Goal: Transaction & Acquisition: Purchase product/service

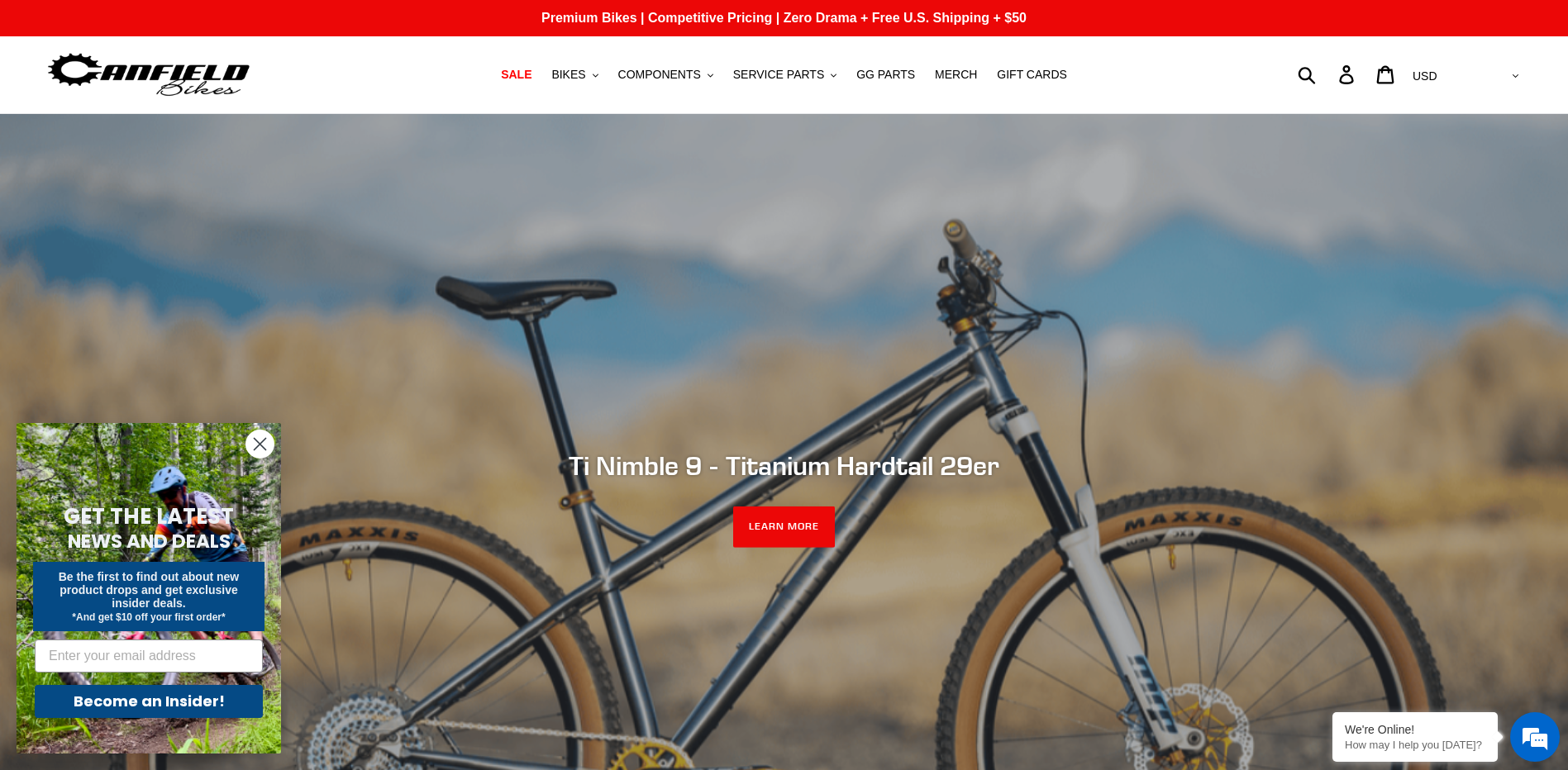
drag, startPoint x: 262, startPoint y: 440, endPoint x: 298, endPoint y: 377, distance: 72.6
click at [262, 440] on circle "Close dialog" at bounding box center [260, 443] width 27 height 27
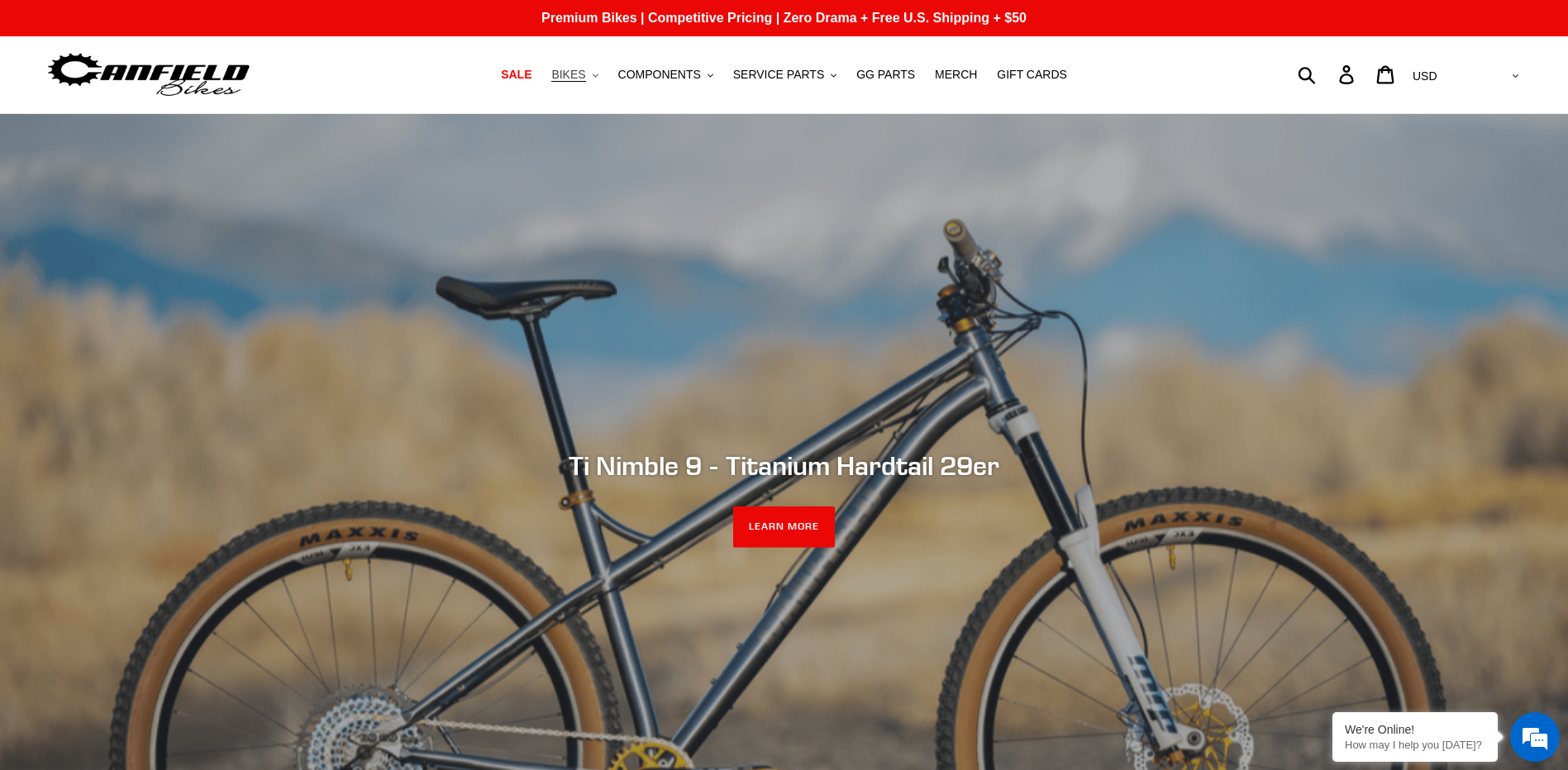
click at [606, 70] on button "BIKES .cls-1{fill:#231f20}" at bounding box center [574, 75] width 63 height 22
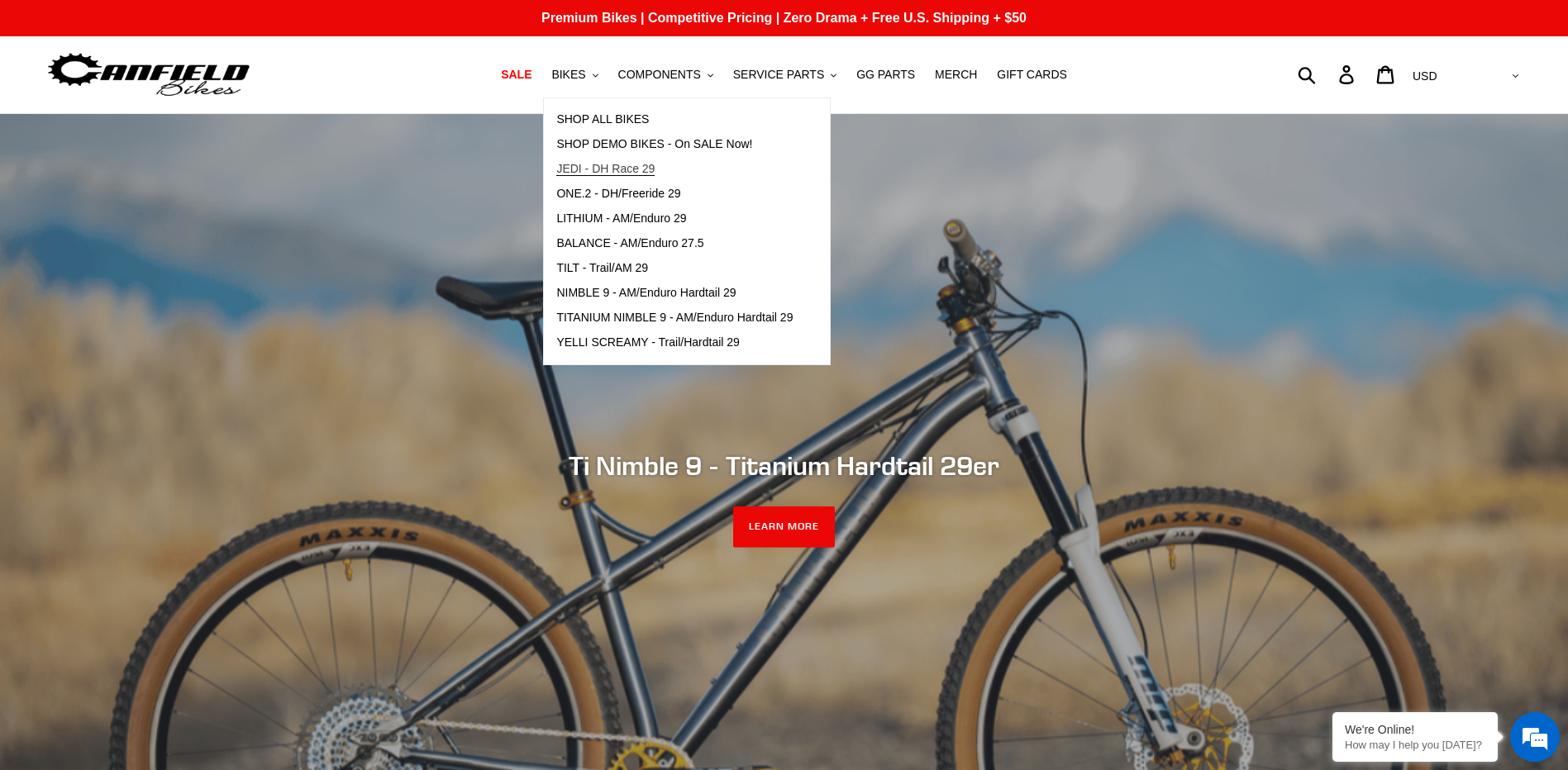
click at [617, 169] on span "JEDI - DH Race 29" at bounding box center [605, 169] width 98 height 14
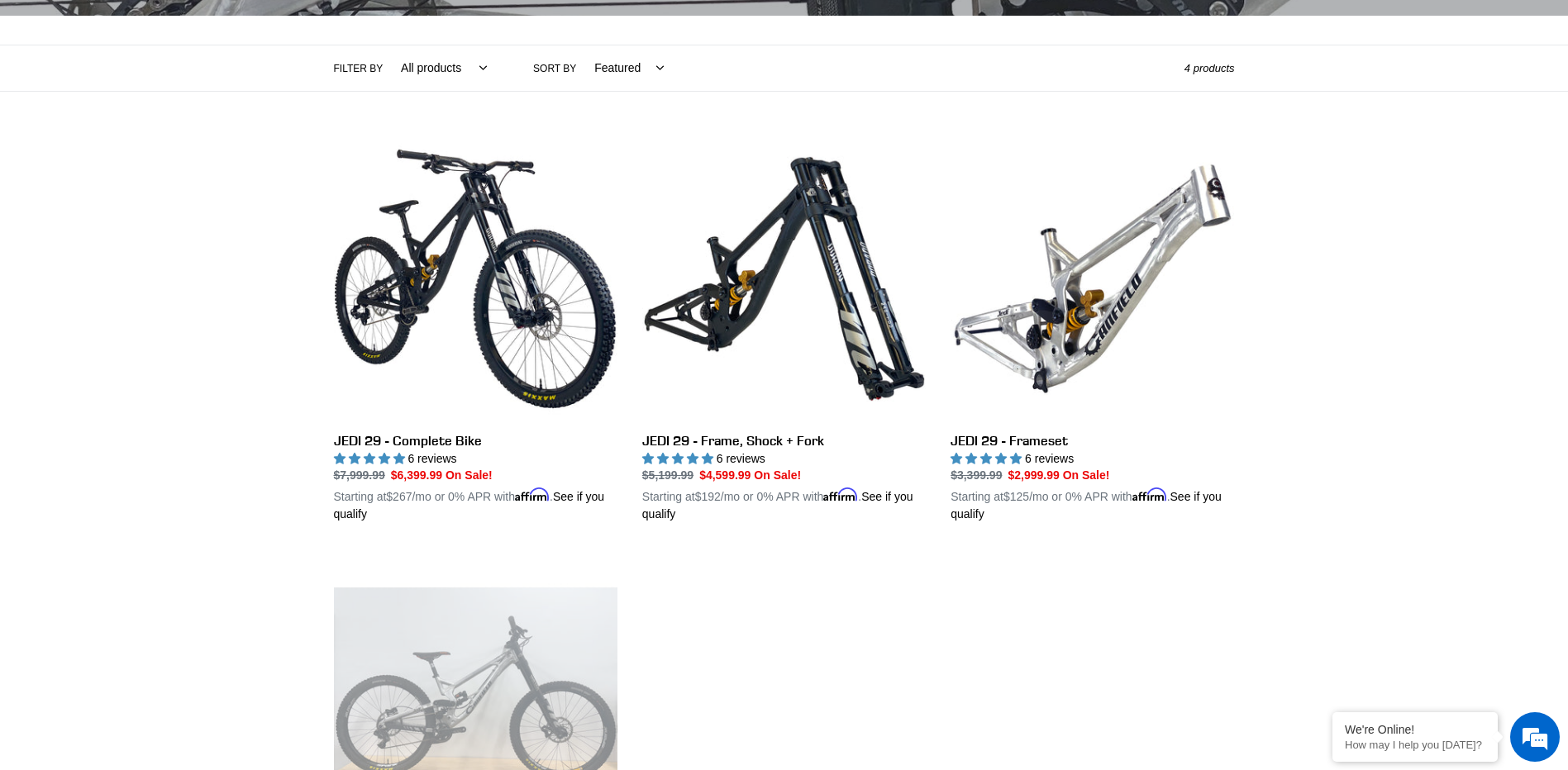
scroll to position [330, 0]
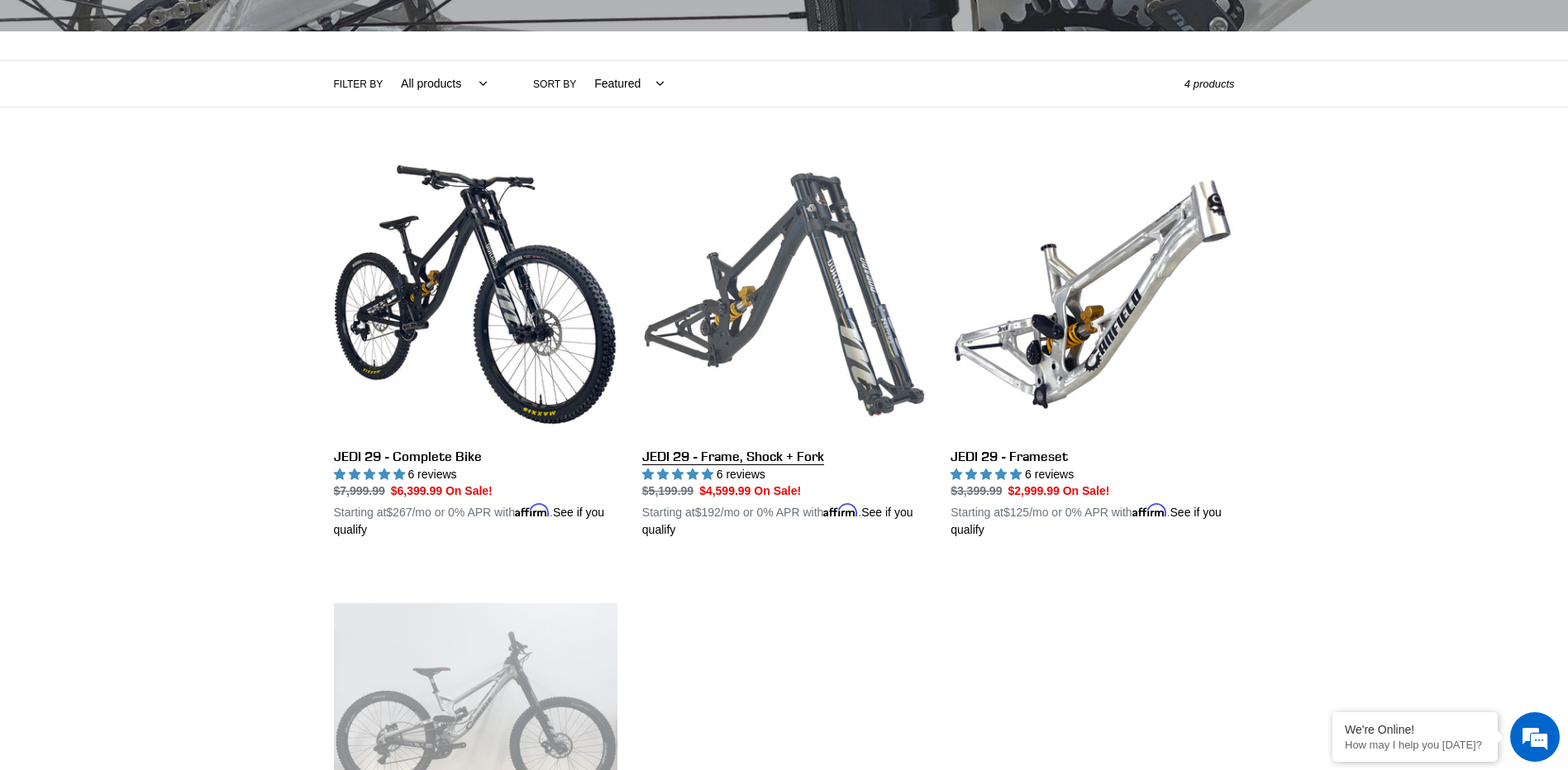
click at [742, 460] on link "JEDI 29 - Frame, Shock + Fork" at bounding box center [783, 346] width 284 height 387
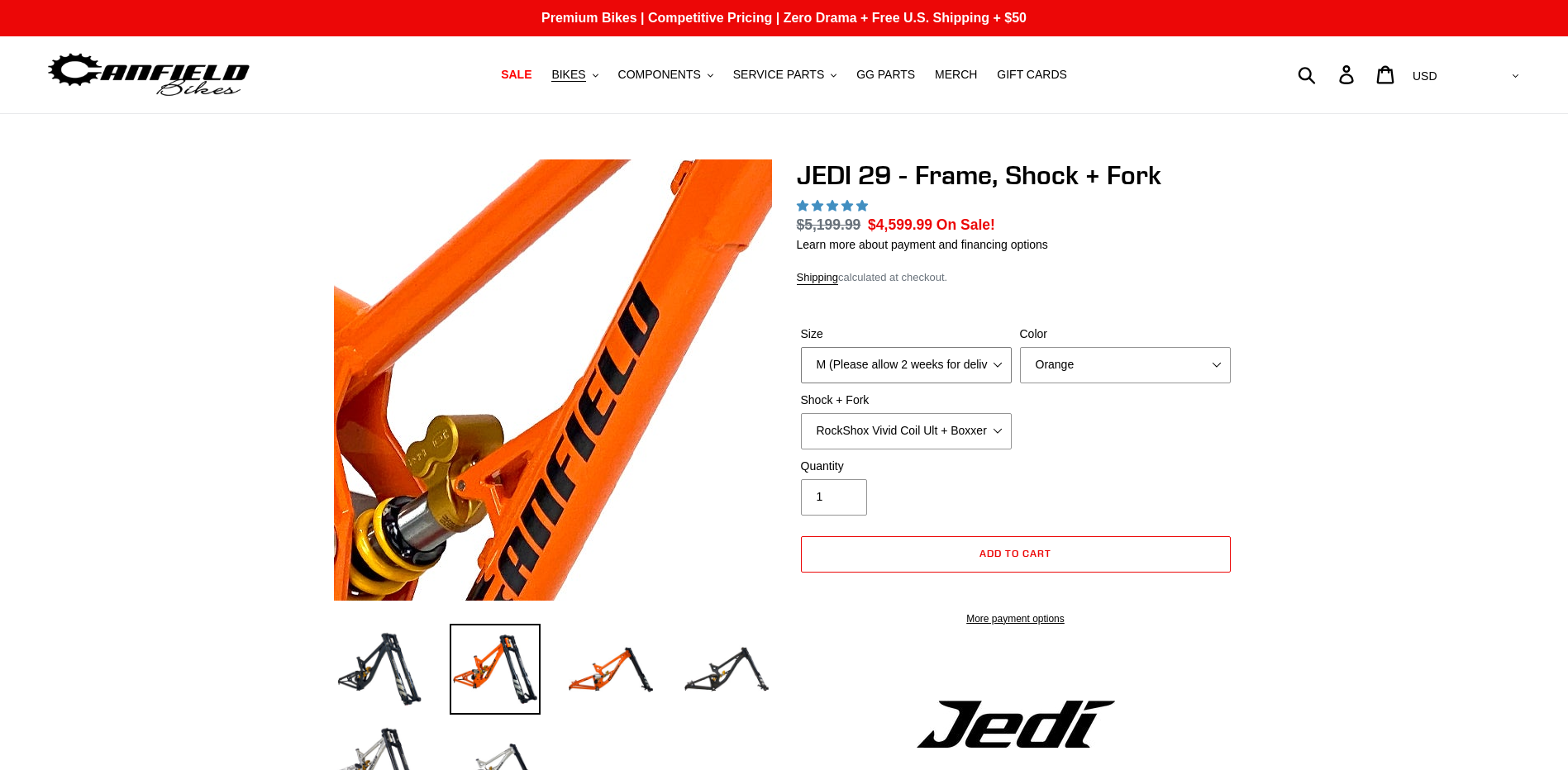
click at [943, 367] on select "M (Please allow 2 weeks for delivery) L (Please allow 2 weeks for delivery) XL" at bounding box center [906, 365] width 211 height 36
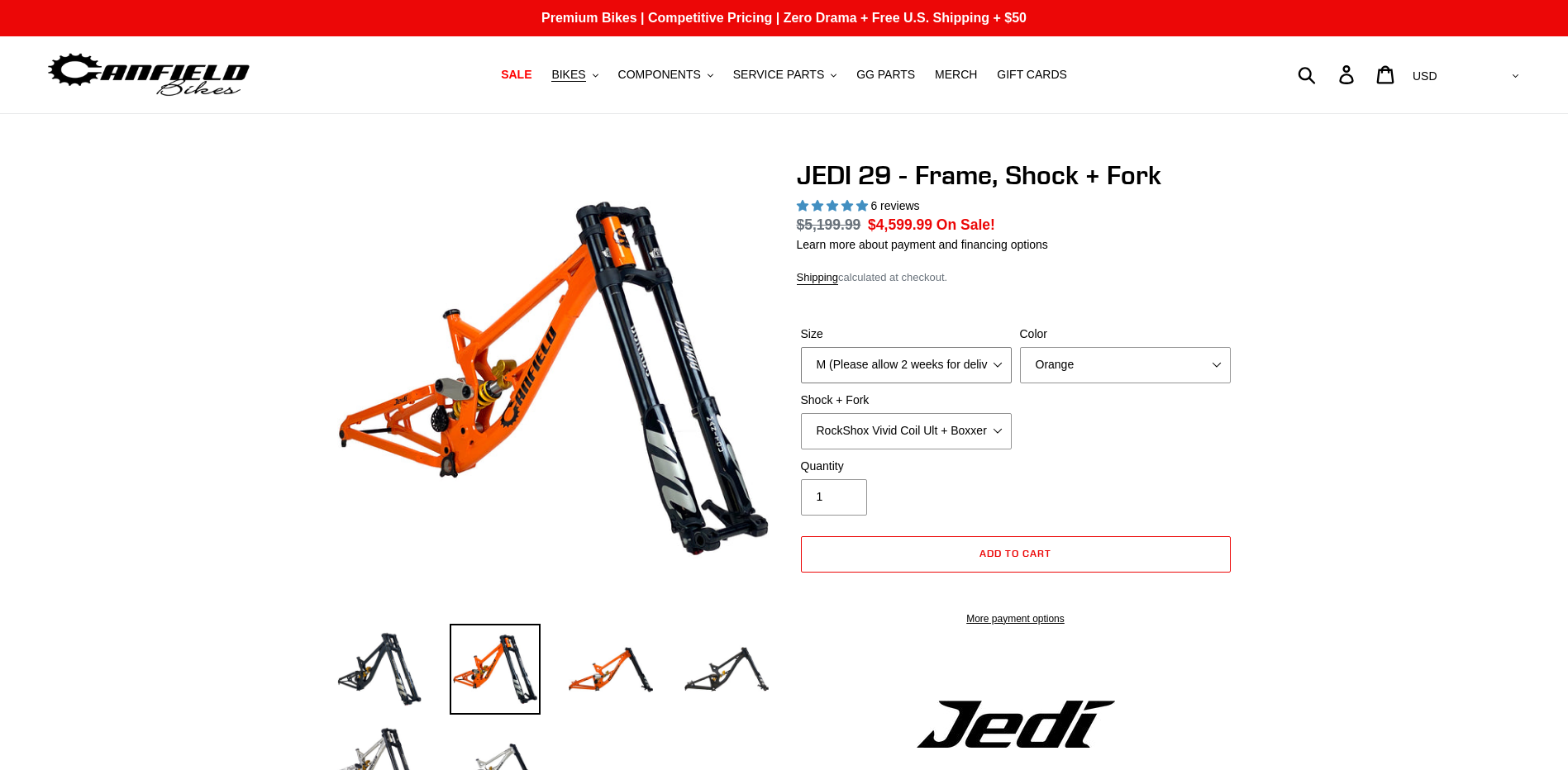
select select "highest-rating"
select select "L (Please allow 2 weeks for delivery)"
click at [801, 347] on select "M (Please allow 2 weeks for delivery) L (Please allow 2 weeks for delivery) XL" at bounding box center [906, 365] width 211 height 36
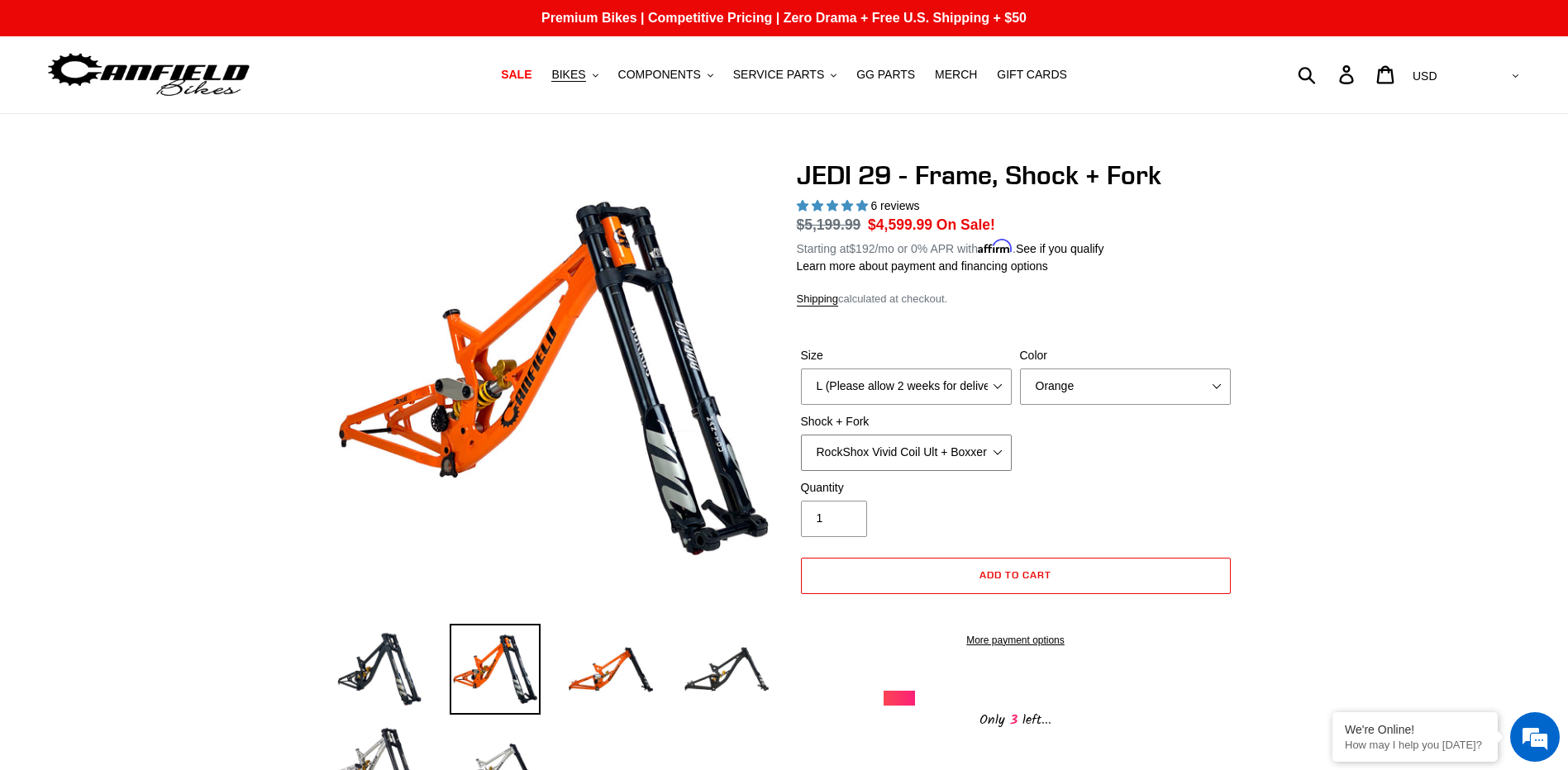
click at [917, 458] on select "RockShox Vivid Coil Ult + Boxxer RC2 C3 Ult Fox DHX2 250x75 + Fox 40 Float Grip…" at bounding box center [906, 452] width 211 height 36
select select "Fox DHX2 250x75 + Fox 40 Float Grip2"
click at [801, 434] on select "RockShox Vivid Coil Ult + Boxxer RC2 C3 Ult Fox DHX2 250x75 + Fox 40 Float Grip…" at bounding box center [906, 452] width 211 height 36
click at [996, 449] on select "RockShox Vivid Coil Ult + Boxxer RC2 C3 Ult Fox DHX2 250x75 + Fox 40 Float Grip…" at bounding box center [906, 452] width 211 height 36
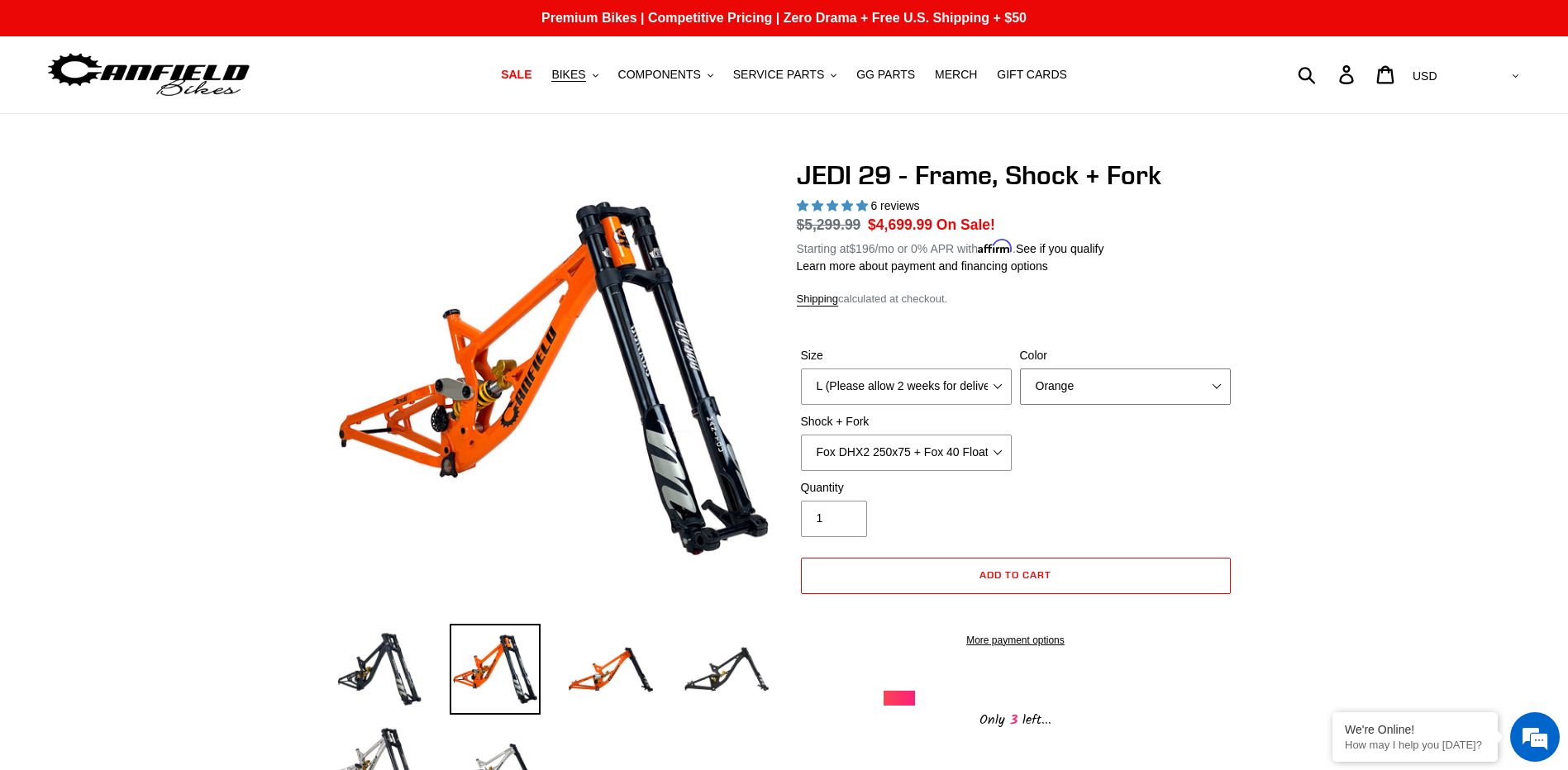
click at [1213, 385] on select "Orange Stealth Black Raw" at bounding box center [1125, 387] width 211 height 36
click at [604, 72] on button "BIKES .cls-1{fill:#231f20}" at bounding box center [574, 75] width 63 height 22
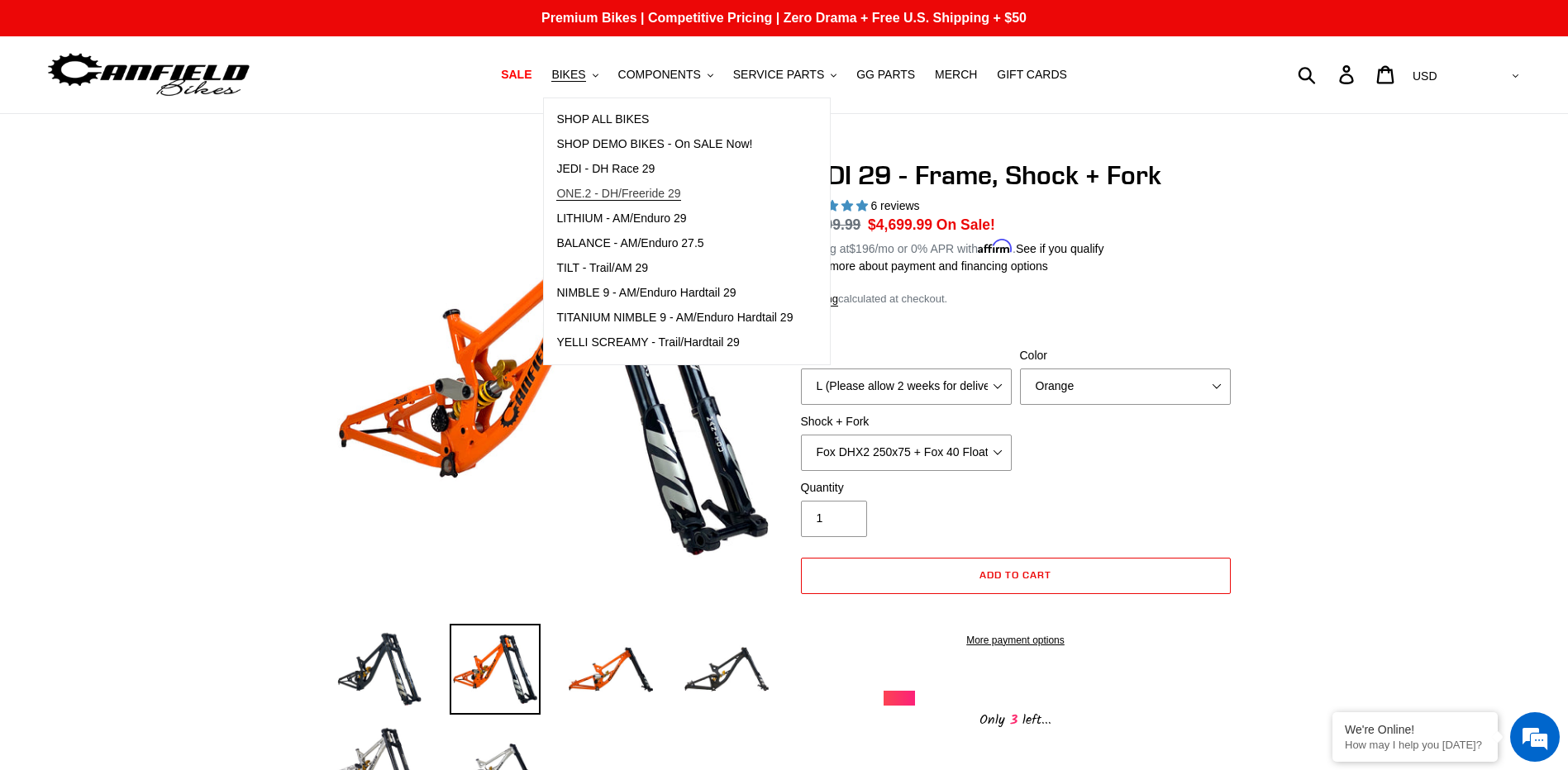
click at [652, 201] on span "ONE.2 - DH/Freeride 29" at bounding box center [618, 194] width 124 height 14
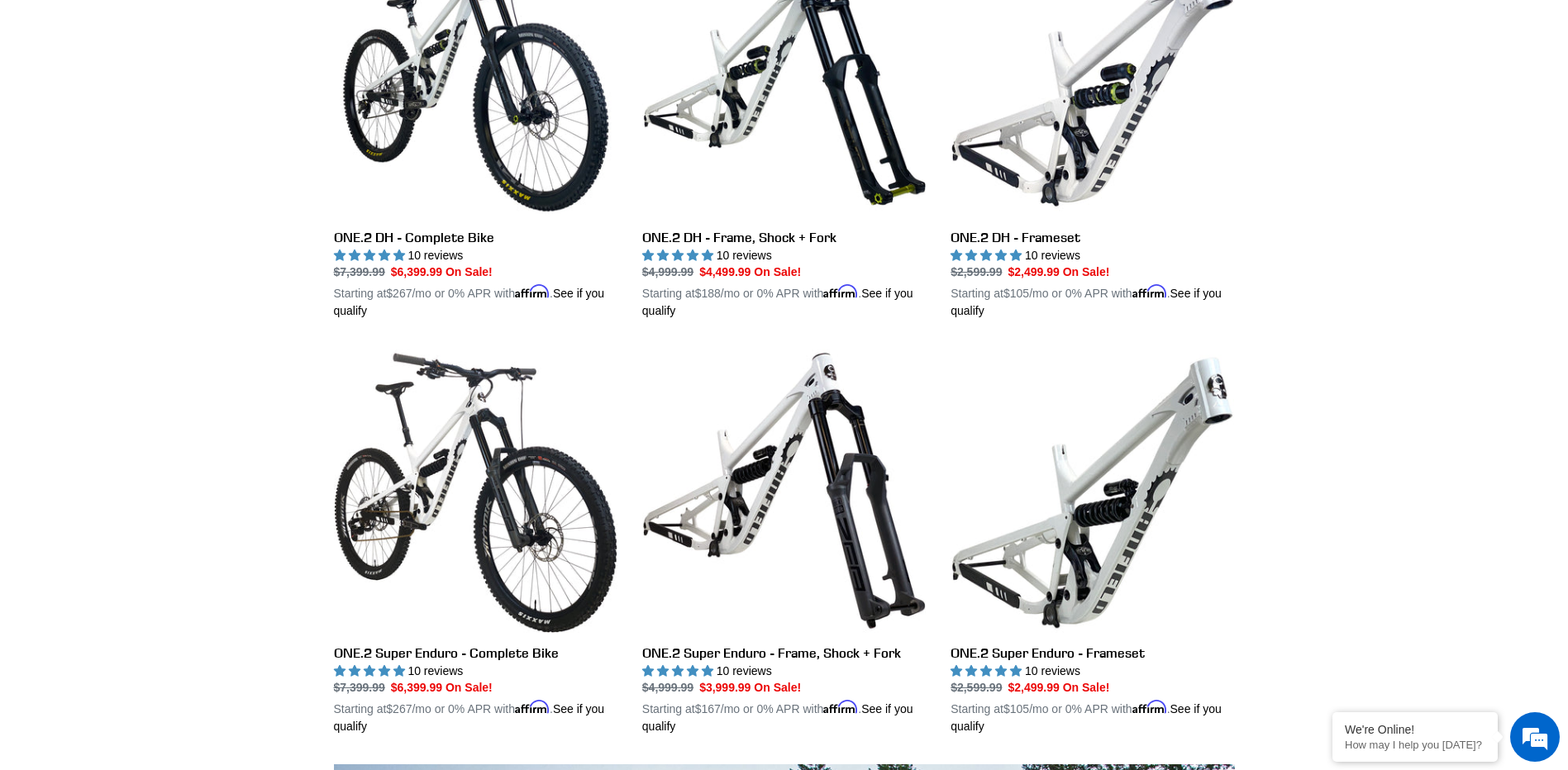
scroll to position [330, 0]
